Goal: Check status: Check status

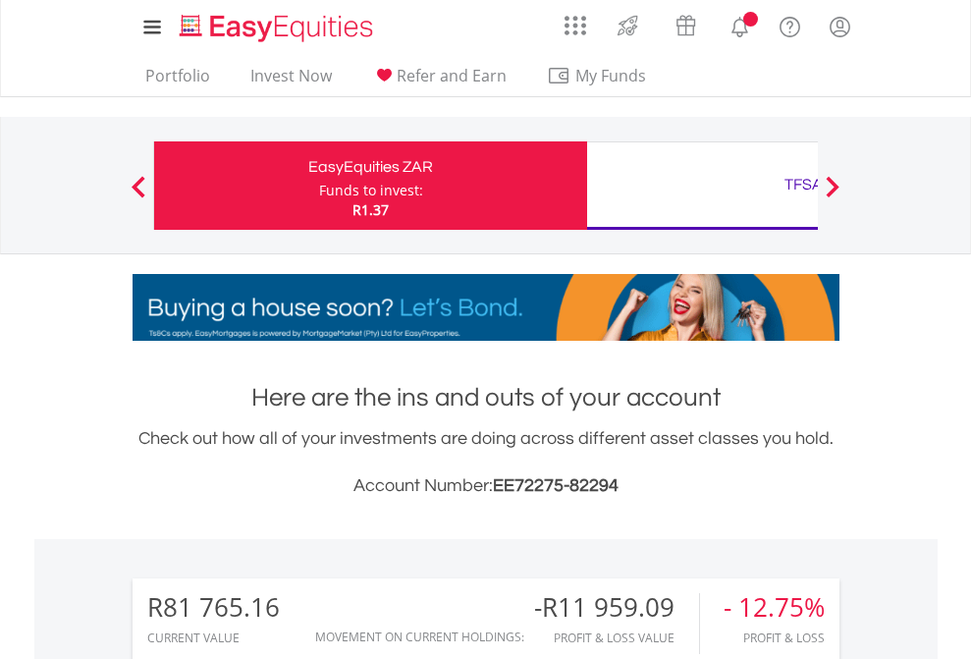
scroll to position [188, 308]
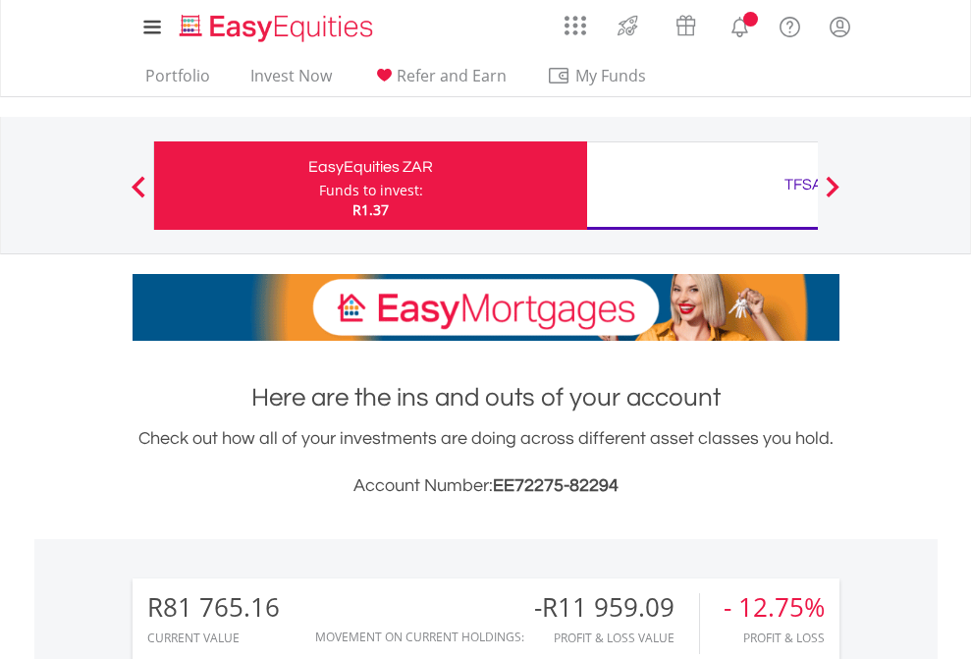
click at [319, 186] on div "Funds to invest:" at bounding box center [371, 191] width 104 height 20
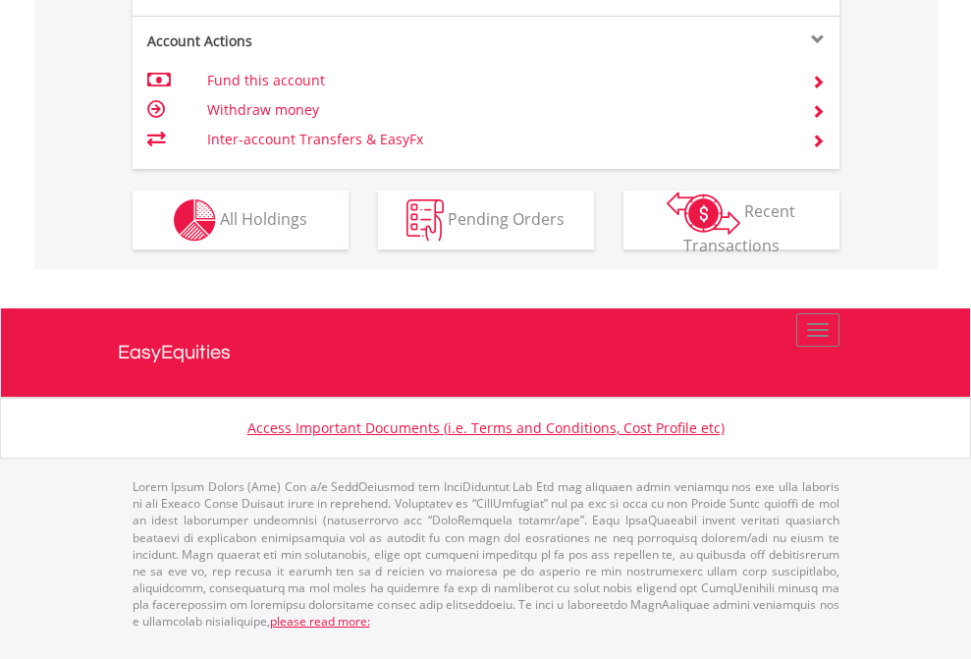
scroll to position [2000, 0]
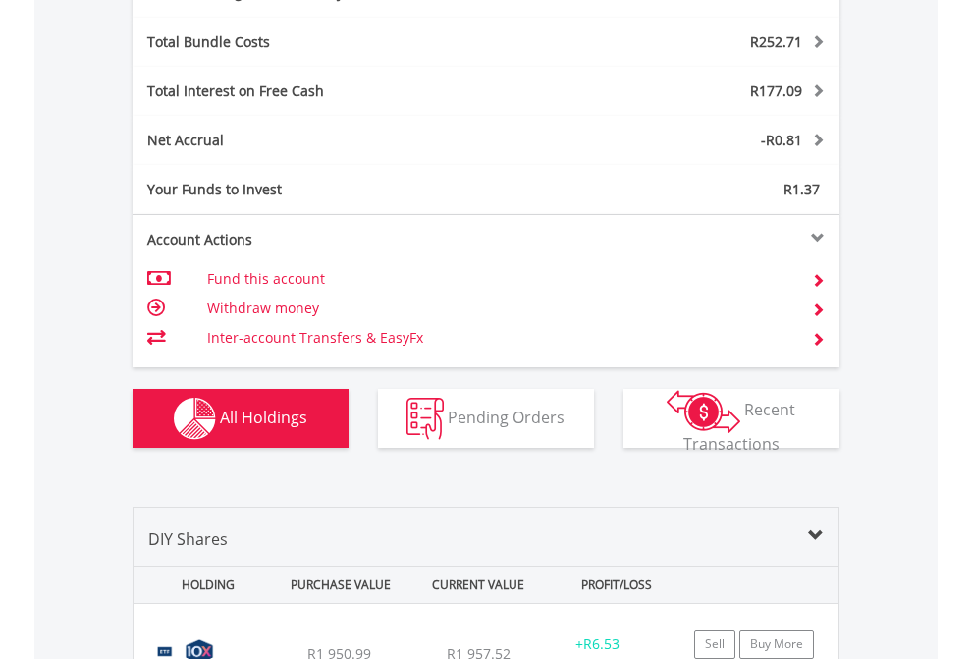
scroll to position [2340, 0]
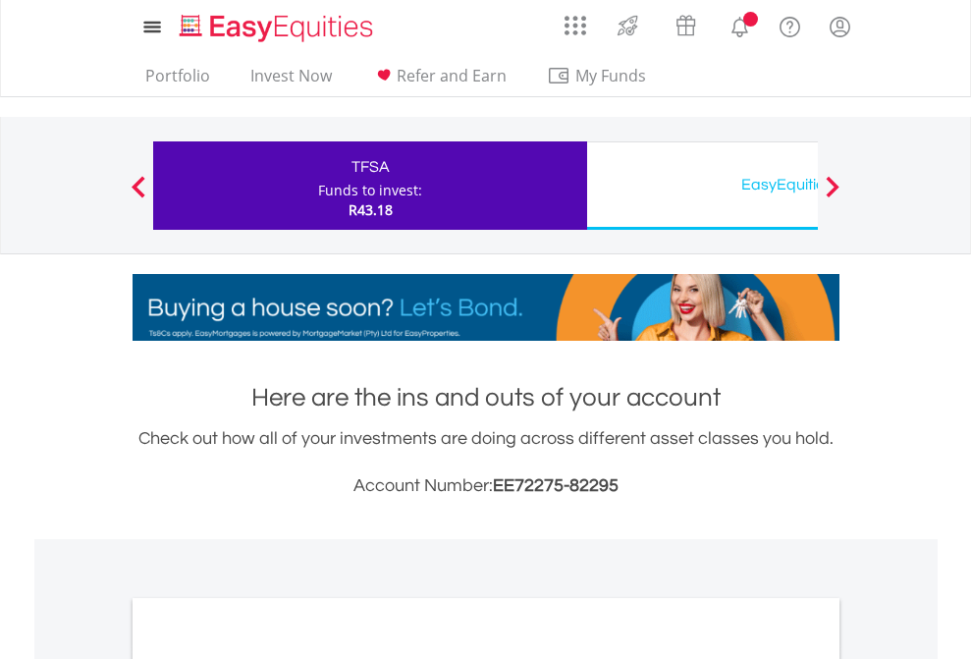
scroll to position [1180, 0]
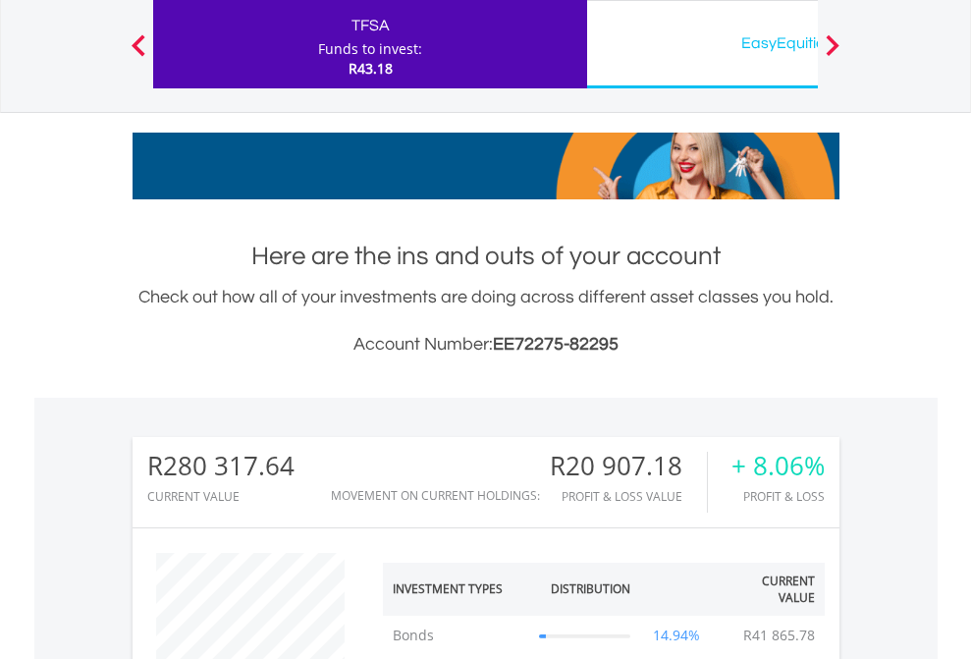
scroll to position [188, 308]
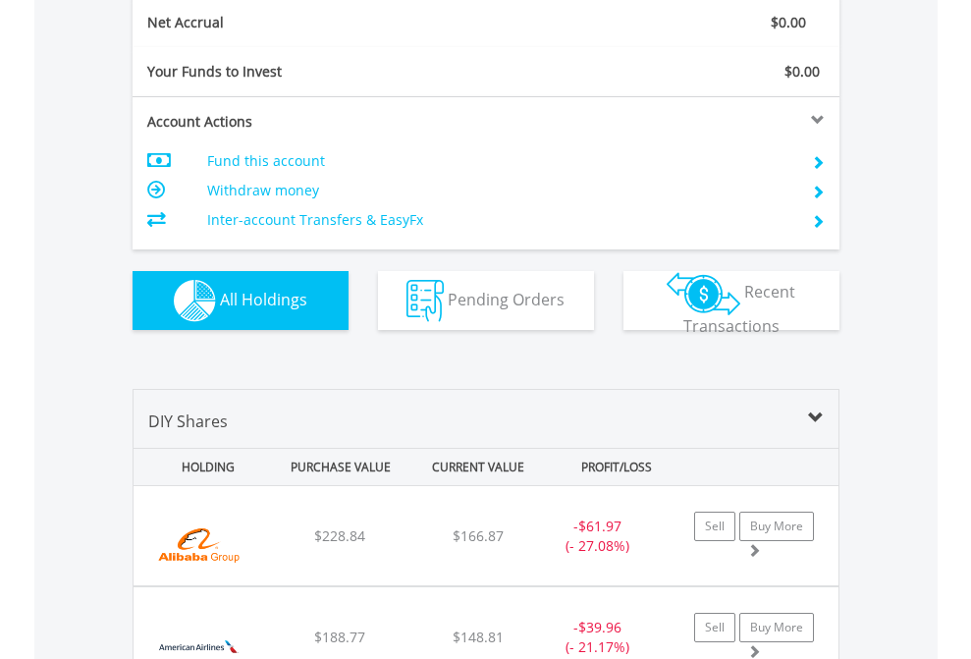
scroll to position [2223, 0]
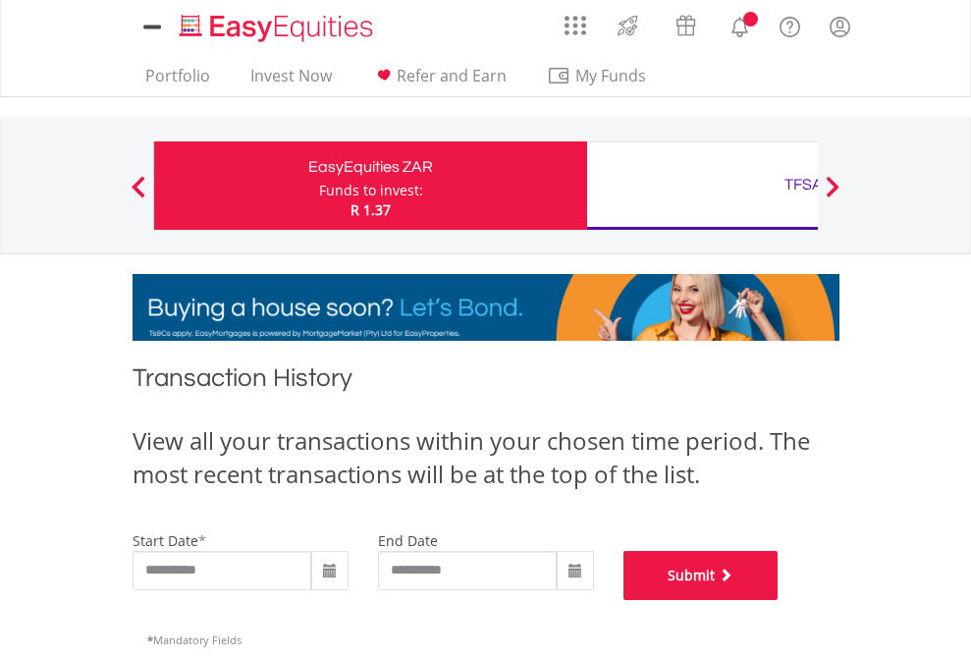
click at [779, 600] on button "Submit" at bounding box center [700, 575] width 155 height 49
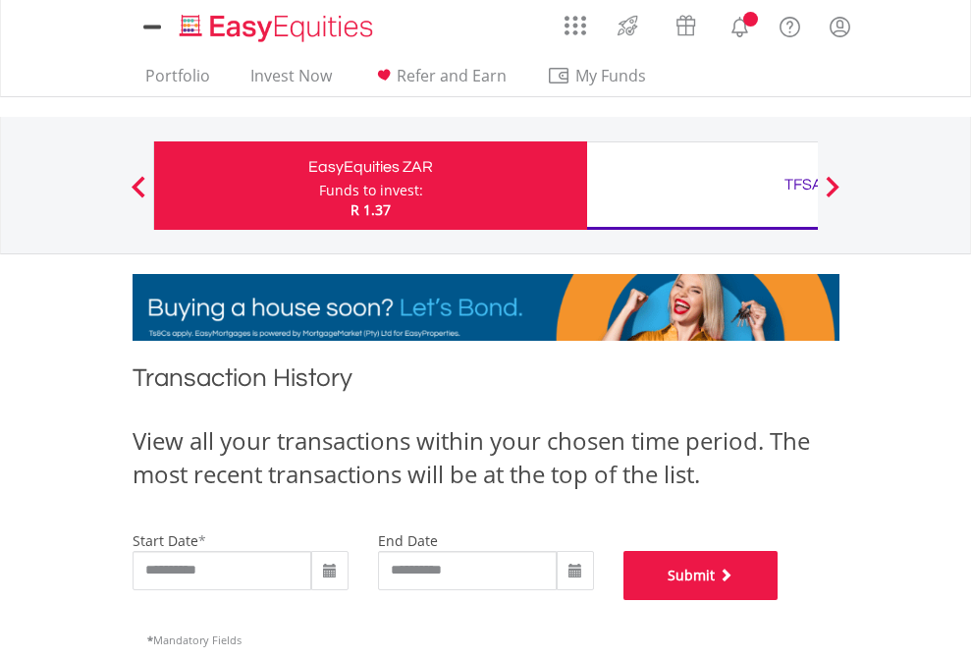
scroll to position [796, 0]
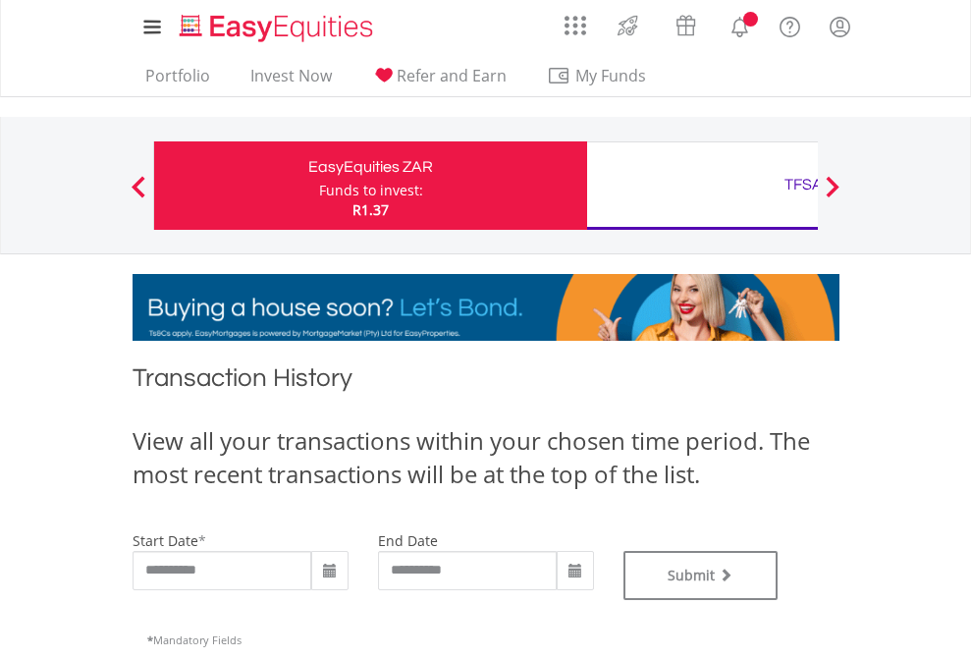
click at [702, 186] on div "TFSA" at bounding box center [803, 184] width 409 height 27
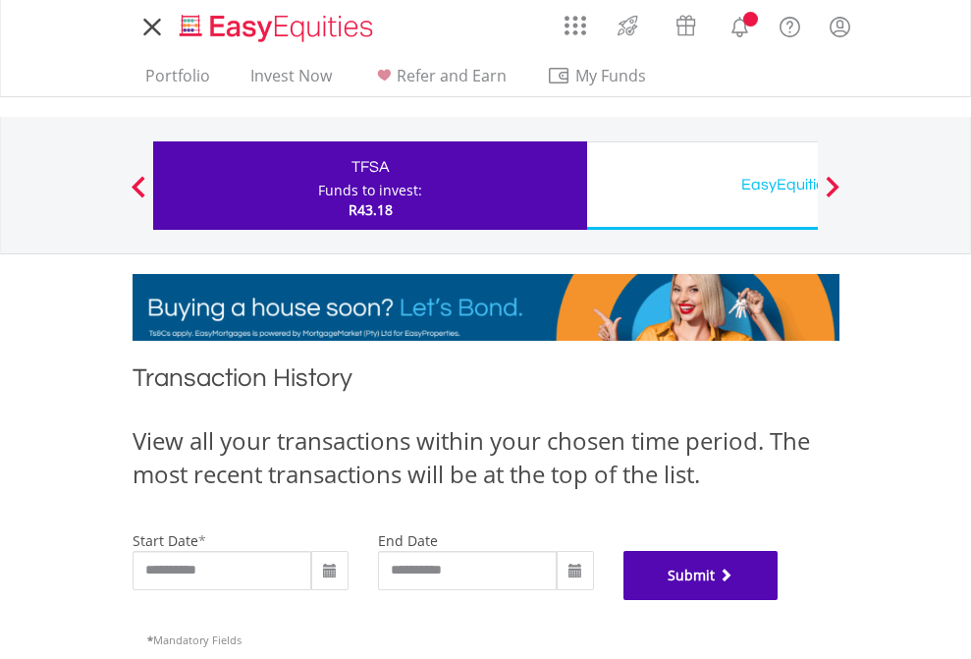
click at [779, 600] on button "Submit" at bounding box center [700, 575] width 155 height 49
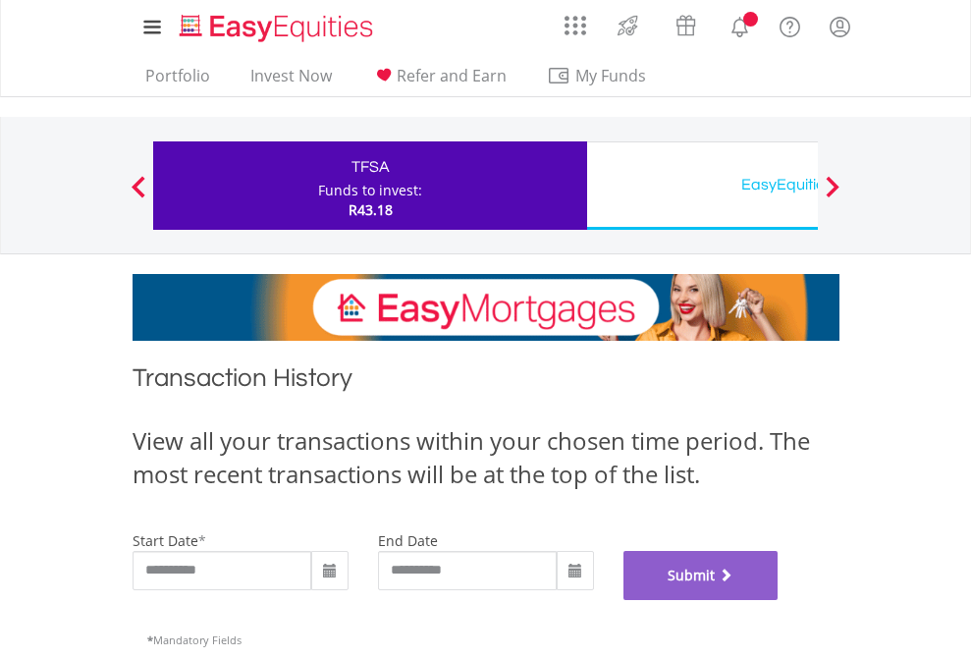
scroll to position [796, 0]
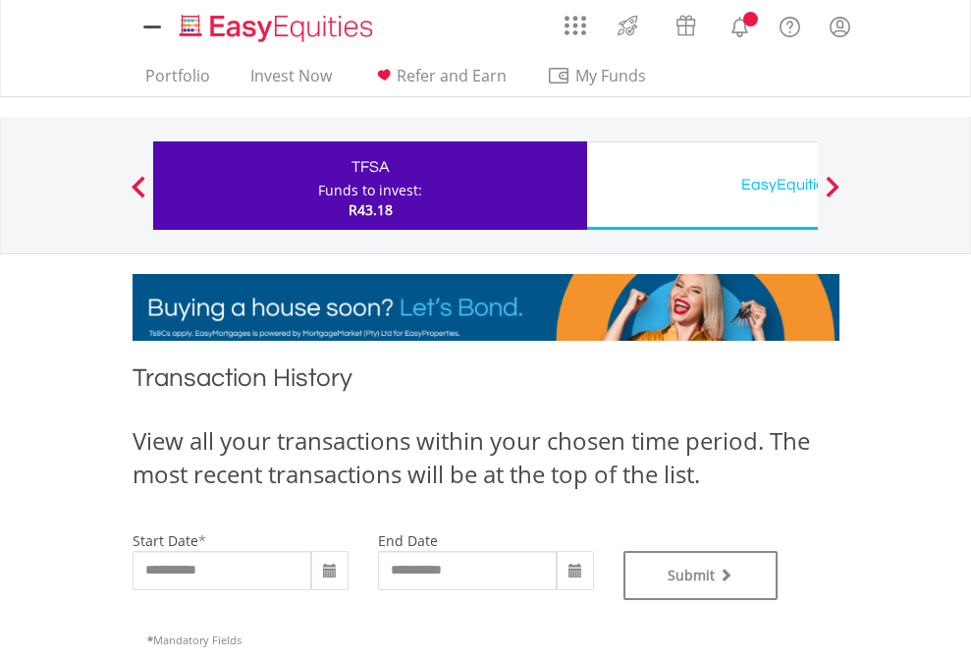
click at [702, 186] on div "EasyEquities USD" at bounding box center [803, 184] width 409 height 27
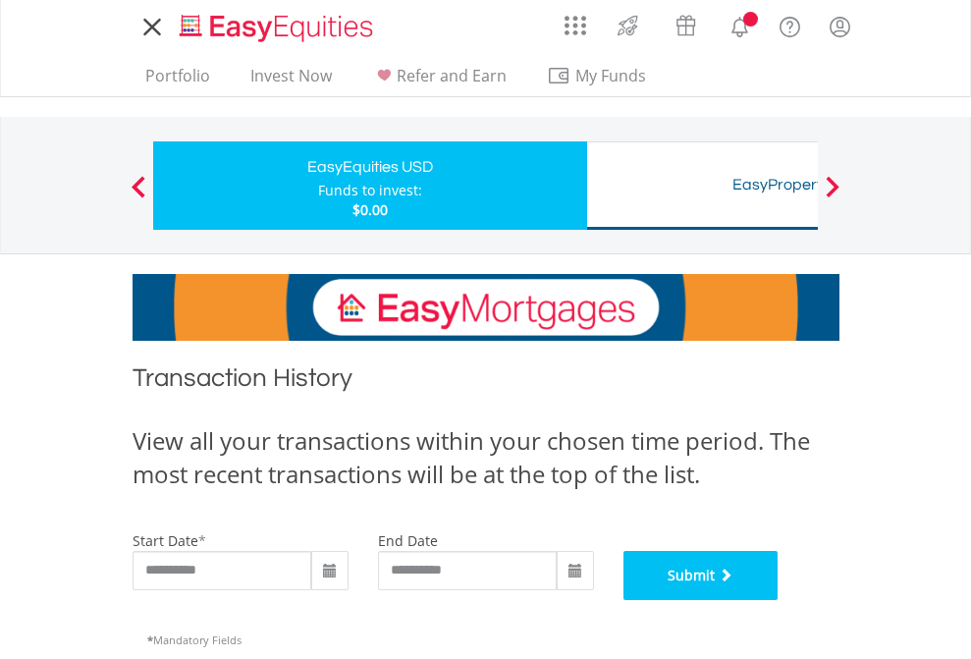
click at [779, 600] on button "Submit" at bounding box center [700, 575] width 155 height 49
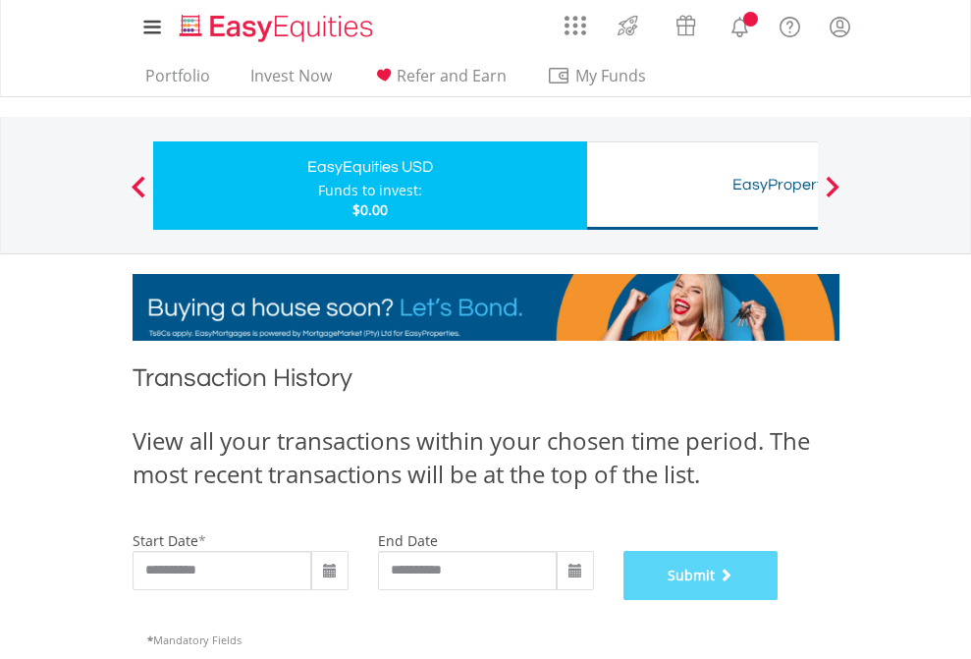
scroll to position [796, 0]
